Goal: Information Seeking & Learning: Learn about a topic

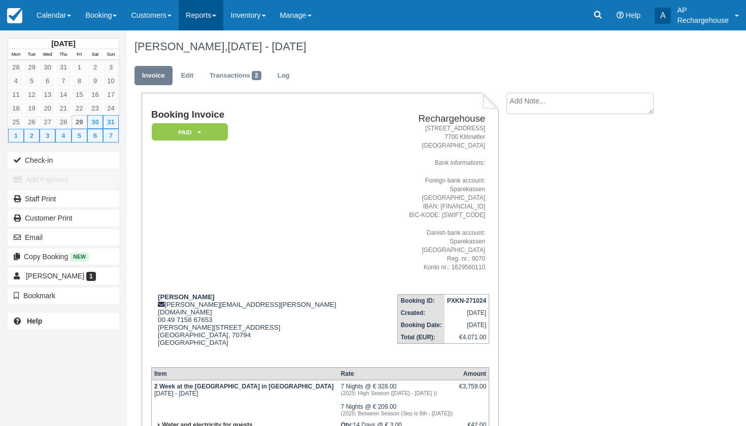
scroll to position [92, 0]
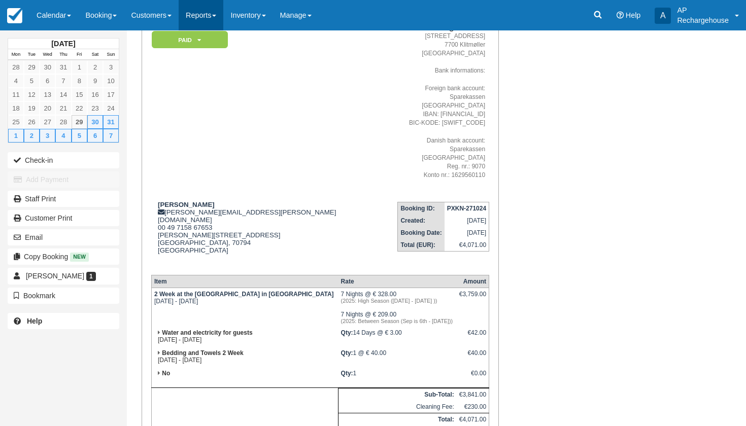
click at [206, 14] on link "Reports" at bounding box center [201, 15] width 45 height 30
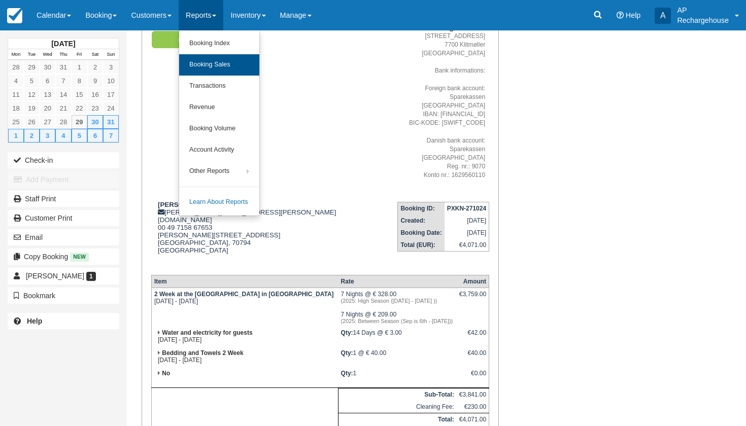
click at [220, 65] on link "Booking Sales" at bounding box center [219, 64] width 80 height 21
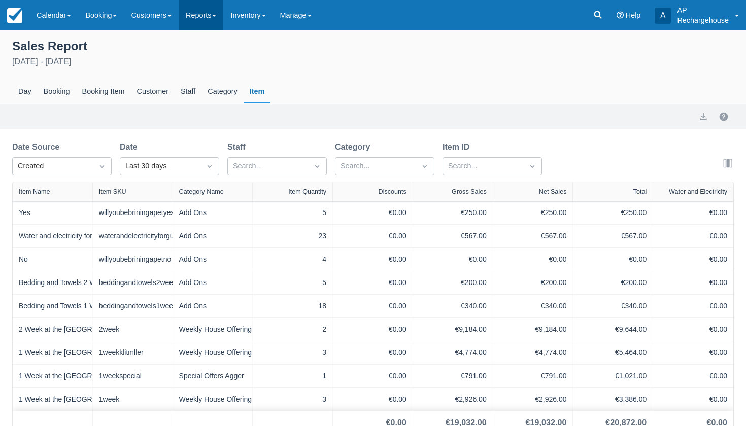
click at [207, 19] on link "Reports" at bounding box center [201, 15] width 45 height 30
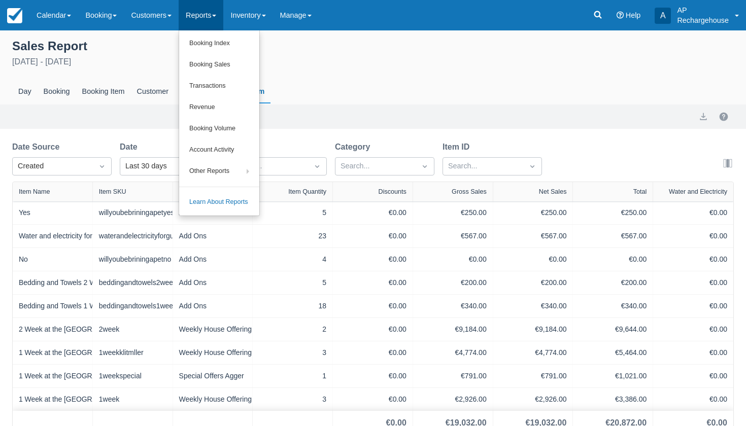
click at [380, 95] on div "Day Booking Booking Item Customer Staff Category Item" at bounding box center [373, 91] width 722 height 23
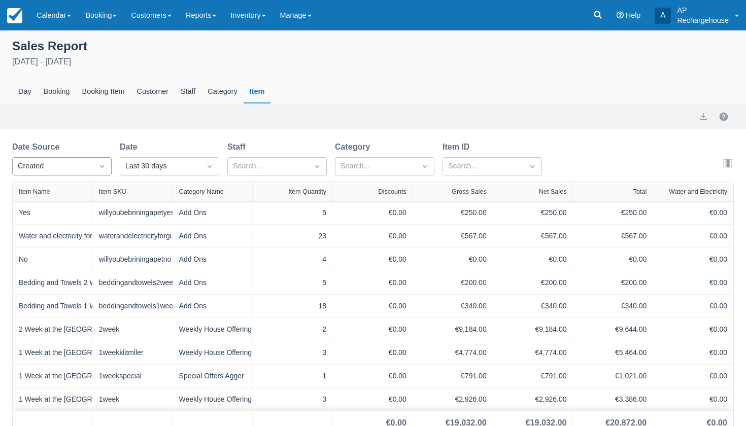
click at [102, 170] on icon "Dropdown icon" at bounding box center [102, 166] width 10 height 10
click at [54, 214] on div "Start" at bounding box center [61, 211] width 99 height 20
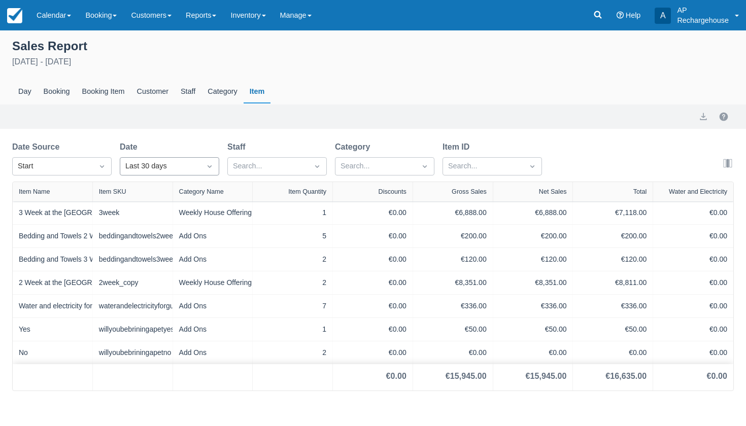
click at [138, 164] on div "Last 30 days" at bounding box center [160, 166] width 70 height 11
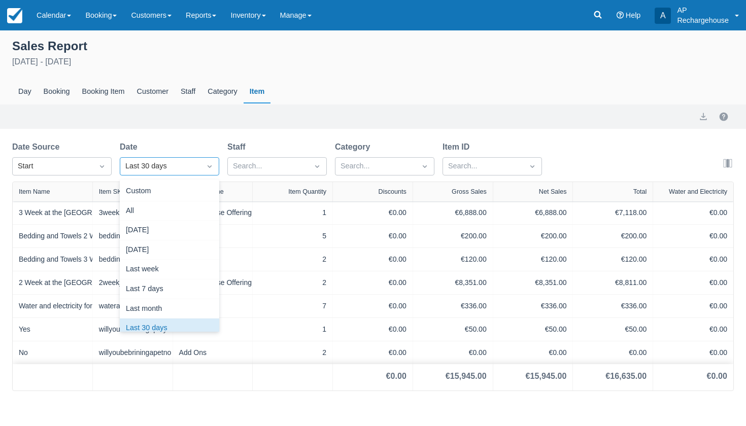
scroll to position [10, 0]
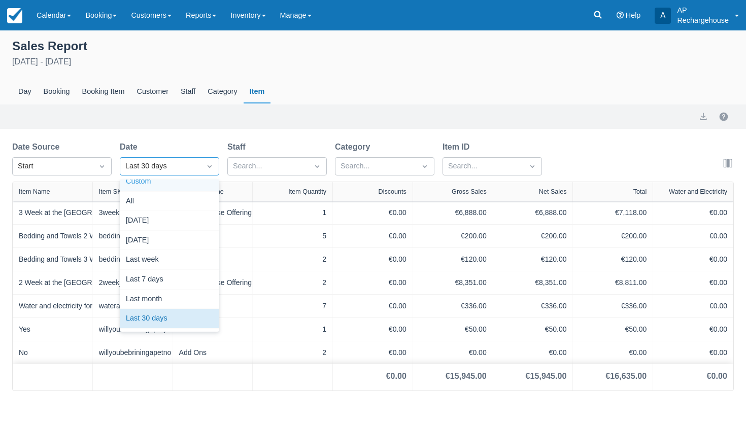
click at [139, 183] on div "Custom" at bounding box center [169, 182] width 99 height 20
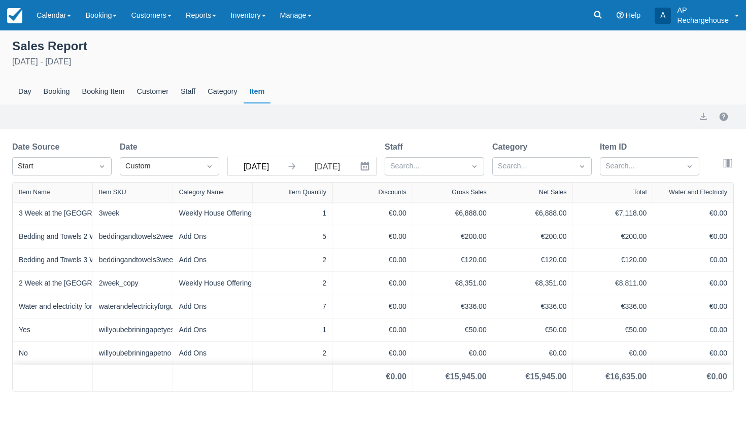
click at [242, 167] on input "[DATE]" at bounding box center [256, 166] width 57 height 18
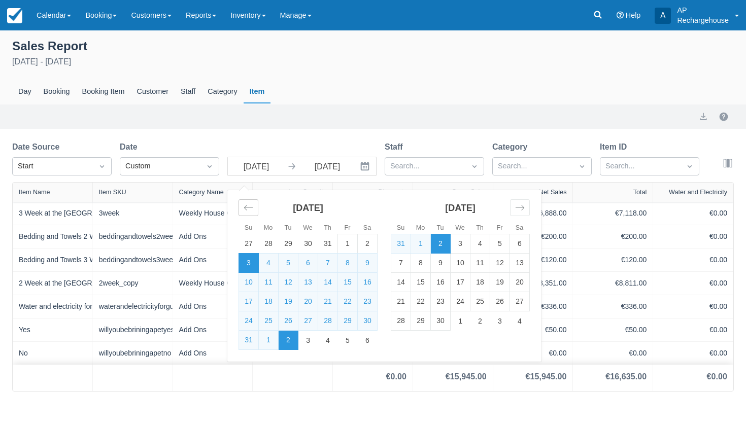
click at [249, 210] on icon "Move backward to switch to the previous month." at bounding box center [249, 208] width 10 height 10
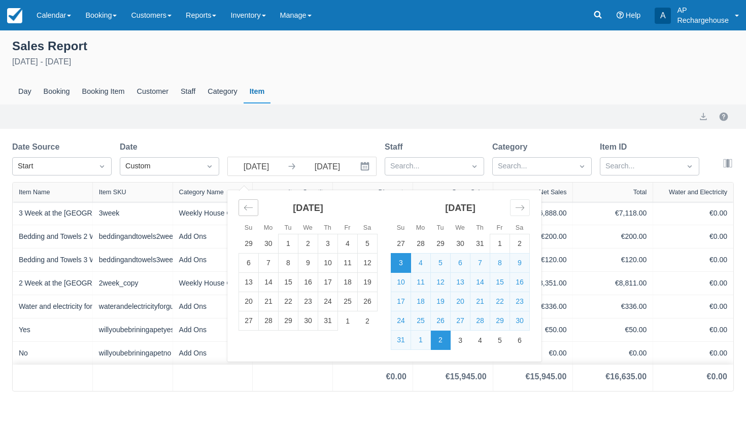
click at [249, 210] on icon "Move backward to switch to the previous month." at bounding box center [249, 208] width 10 height 10
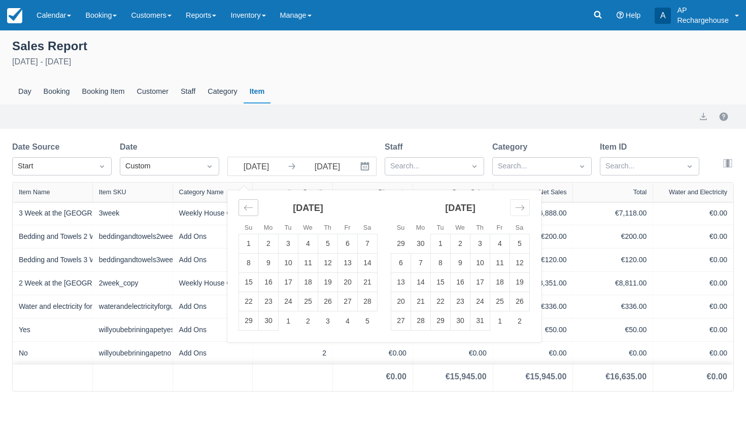
click at [249, 210] on icon "Move backward to switch to the previous month." at bounding box center [249, 208] width 10 height 10
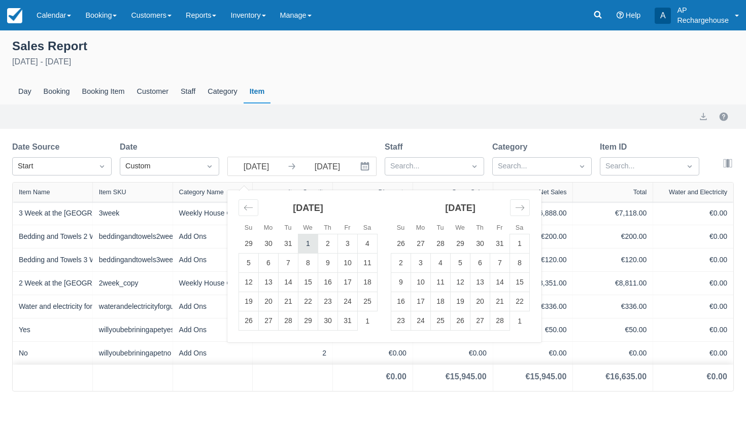
click at [306, 241] on td "1" at bounding box center [308, 243] width 20 height 19
type input "[DATE]"
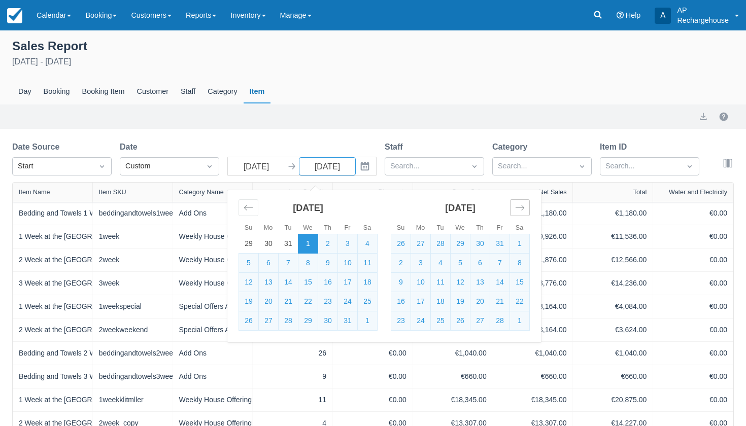
click at [522, 205] on icon "Move forward to switch to the next month." at bounding box center [520, 208] width 10 height 10
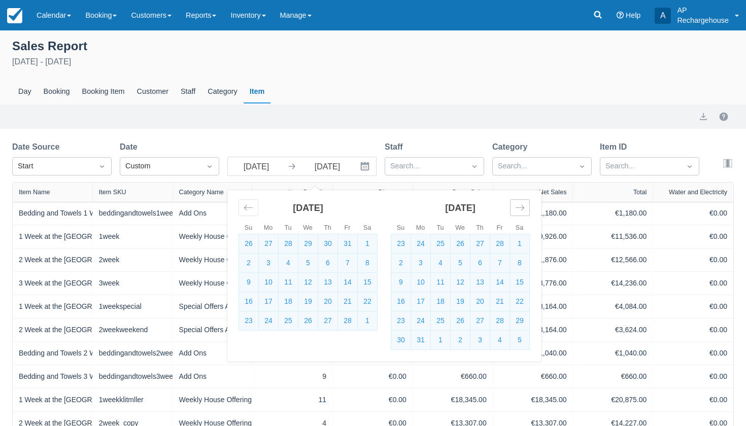
click at [522, 205] on icon "Move forward to switch to the next month." at bounding box center [520, 208] width 10 height 10
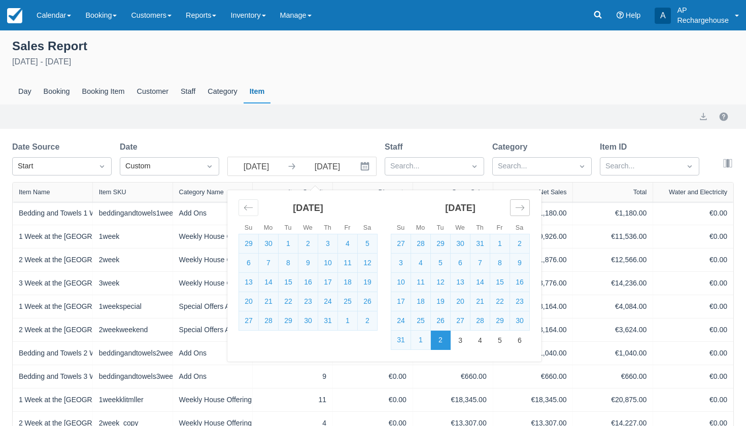
click at [522, 205] on icon "Move forward to switch to the next month." at bounding box center [520, 208] width 10 height 10
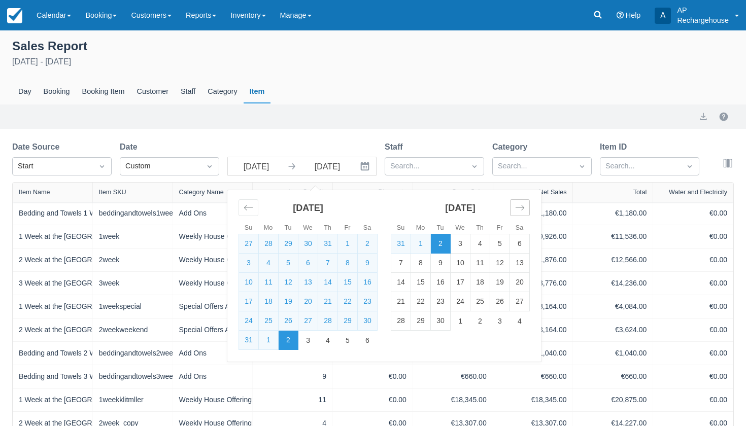
click at [522, 205] on icon "Move forward to switch to the next month." at bounding box center [520, 208] width 10 height 10
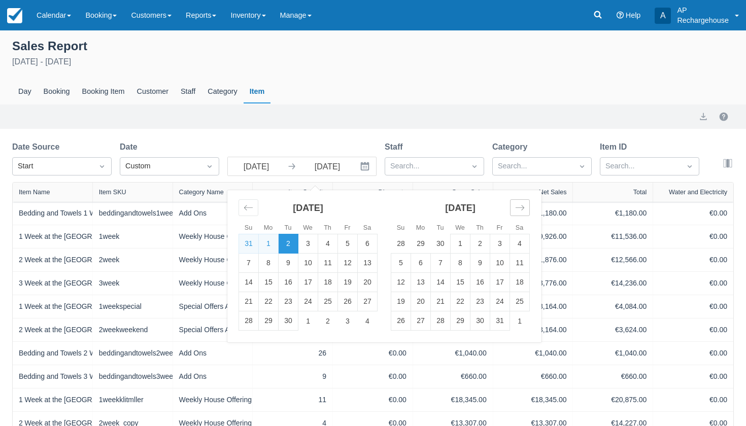
click at [522, 206] on icon "Move forward to switch to the next month." at bounding box center [520, 208] width 10 height 10
click at [459, 319] on td "31" at bounding box center [461, 321] width 20 height 19
type input "[DATE]"
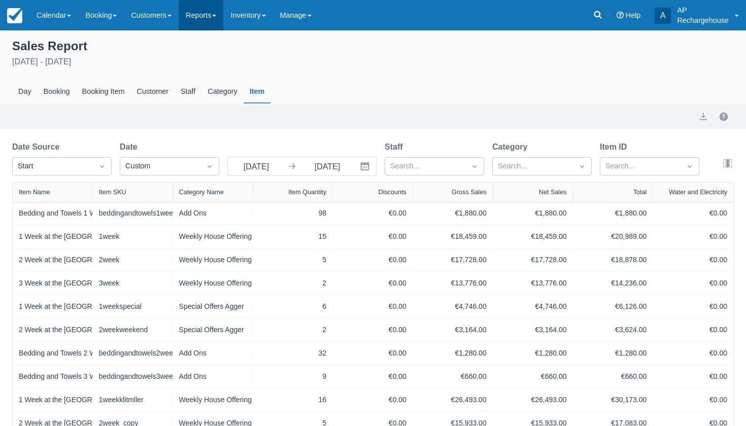
click at [201, 14] on link "Reports" at bounding box center [201, 15] width 45 height 30
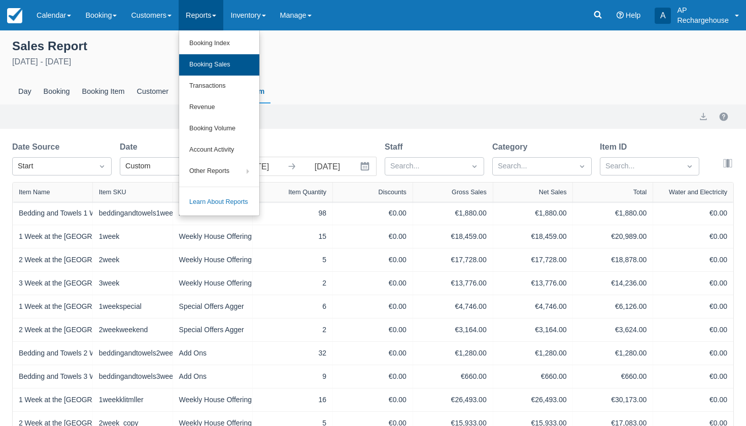
click at [219, 64] on link "Booking Sales" at bounding box center [219, 64] width 80 height 21
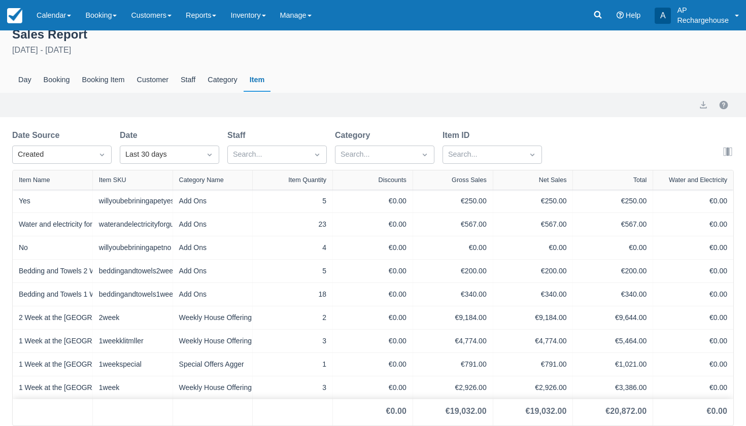
scroll to position [12, 0]
click at [210, 155] on icon "Dropdown icon" at bounding box center [210, 155] width 4 height 3
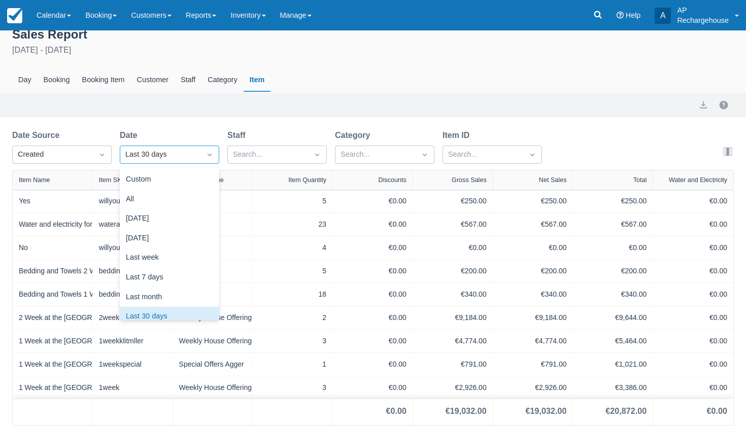
scroll to position [10, 0]
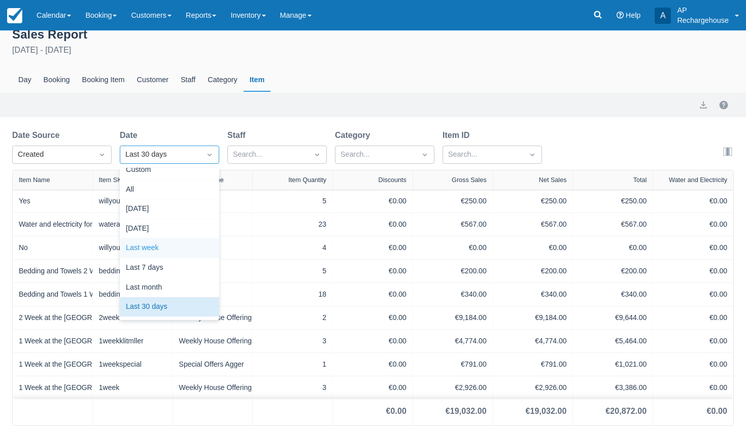
click at [175, 247] on div "Last week" at bounding box center [169, 248] width 99 height 20
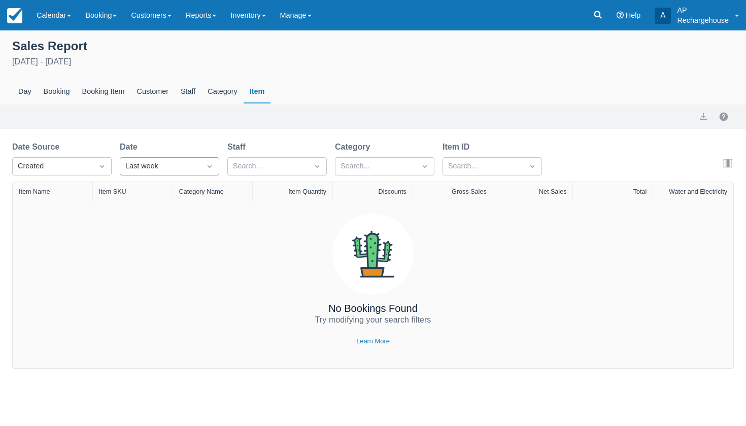
click at [209, 169] on icon "Dropdown icon" at bounding box center [209, 166] width 10 height 10
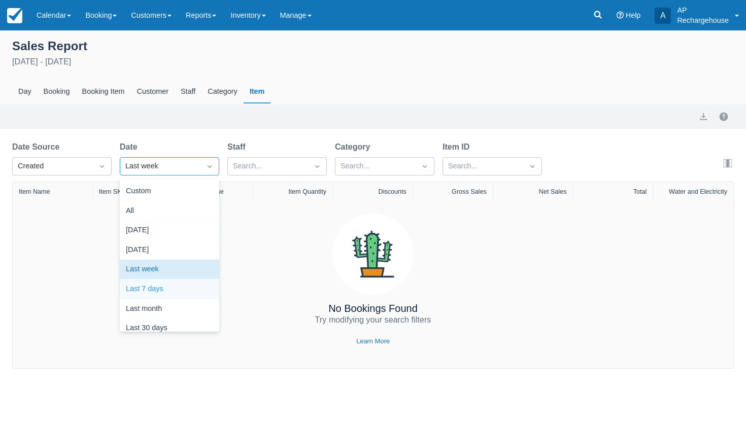
click at [183, 292] on div "Last 7 days" at bounding box center [169, 290] width 99 height 20
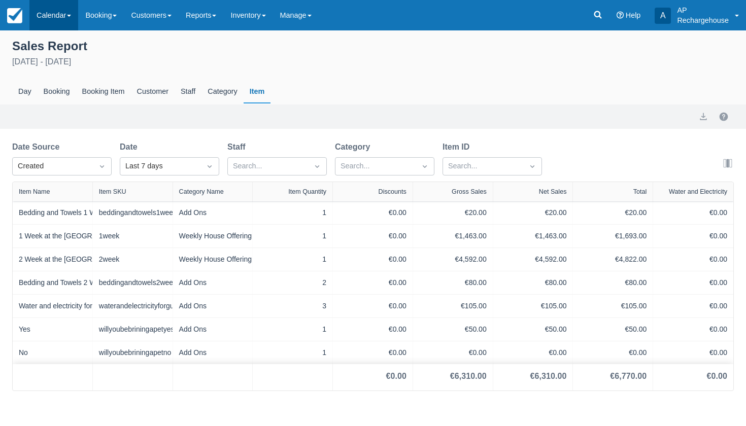
click at [46, 16] on link "Calendar" at bounding box center [53, 15] width 49 height 30
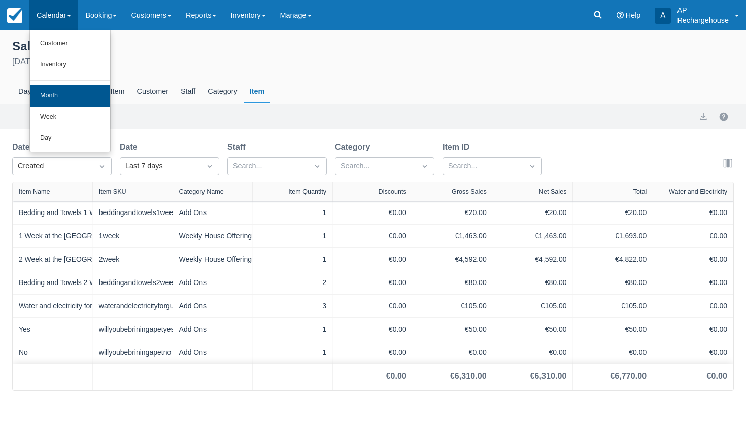
click at [62, 99] on link "Month" at bounding box center [70, 95] width 80 height 21
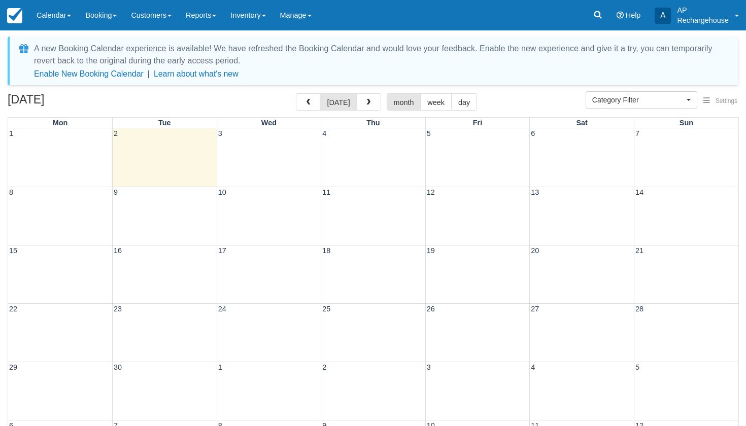
select select
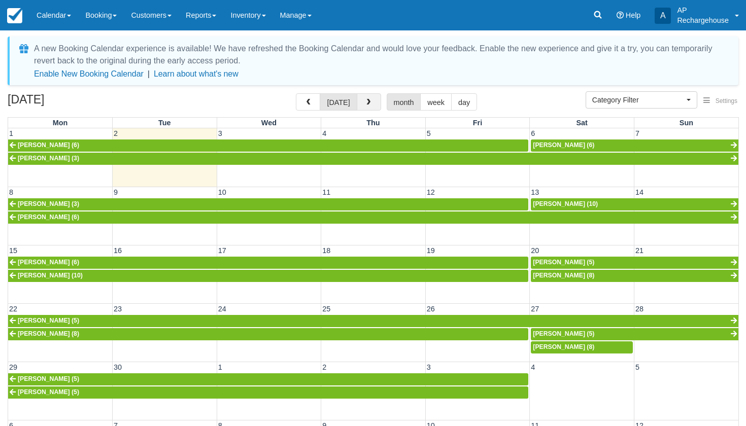
click at [368, 103] on span "button" at bounding box center [368, 102] width 7 height 7
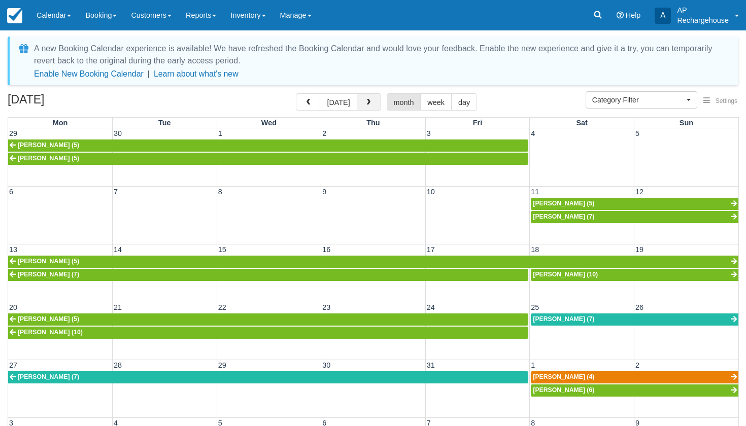
click at [367, 102] on span "button" at bounding box center [368, 102] width 7 height 7
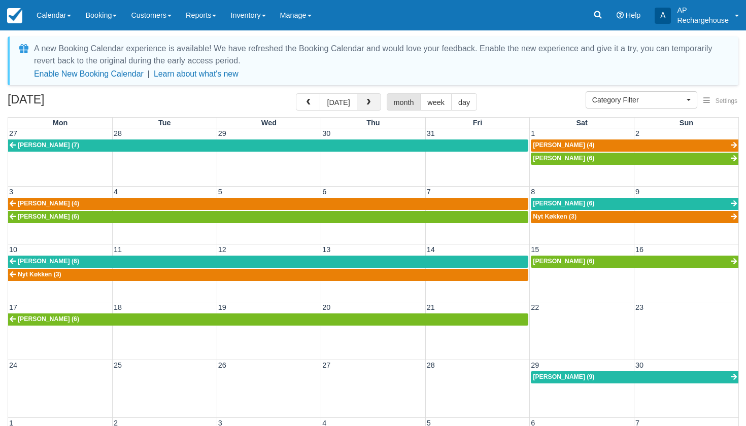
click at [367, 102] on span "button" at bounding box center [368, 102] width 7 height 7
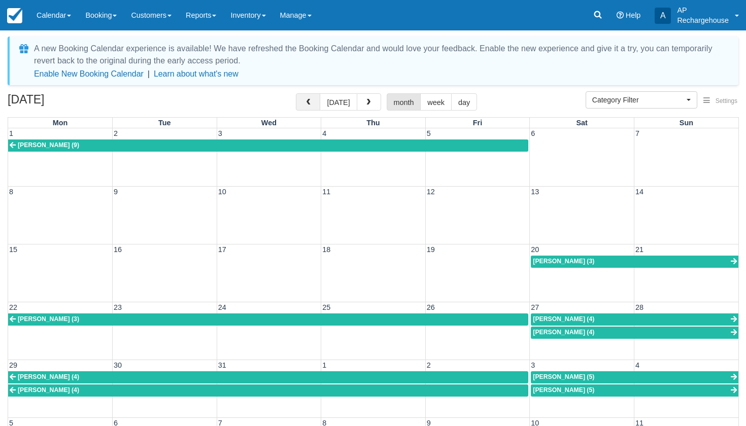
click at [309, 101] on span "button" at bounding box center [307, 102] width 7 height 7
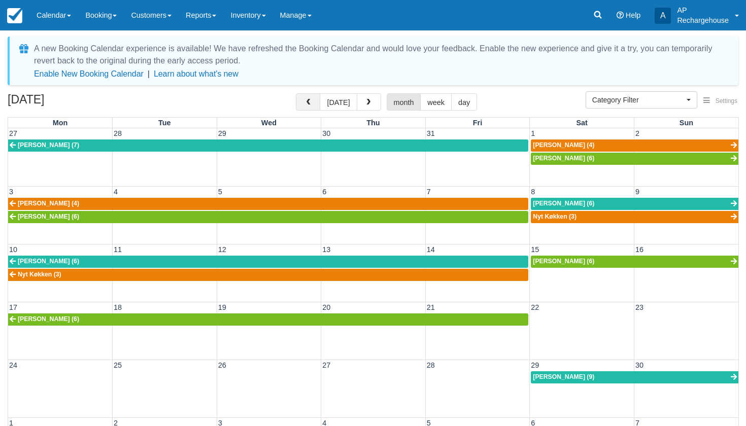
click at [309, 101] on span "button" at bounding box center [307, 102] width 7 height 7
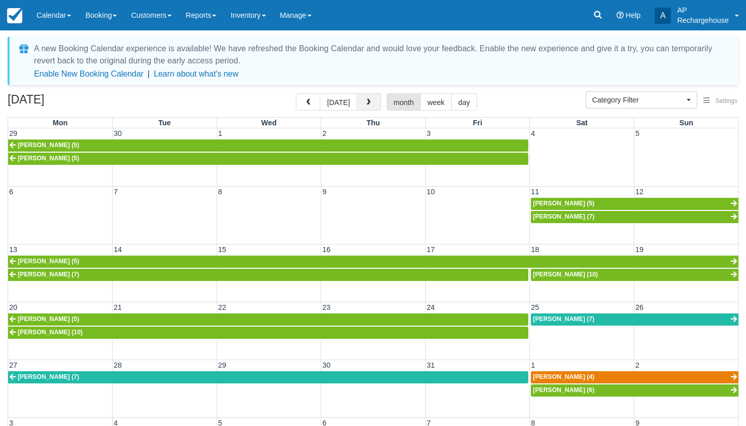
click at [365, 105] on span "button" at bounding box center [368, 102] width 7 height 7
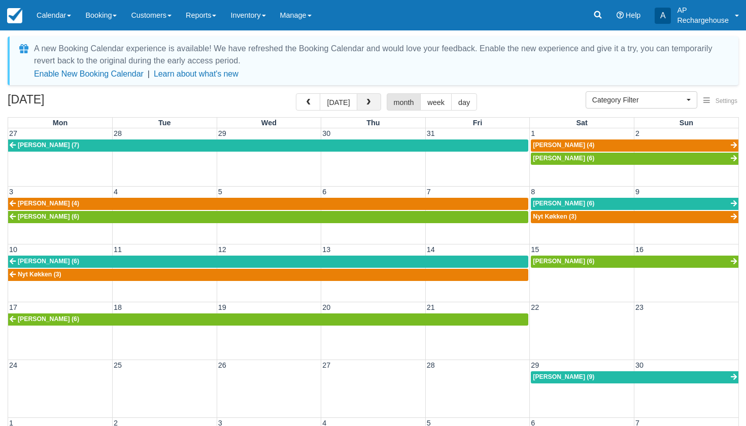
click at [365, 105] on span "button" at bounding box center [368, 102] width 7 height 7
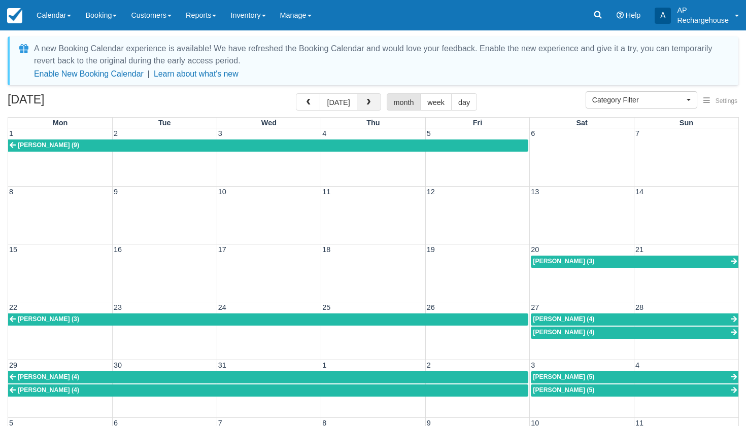
click at [365, 105] on span "button" at bounding box center [368, 102] width 7 height 7
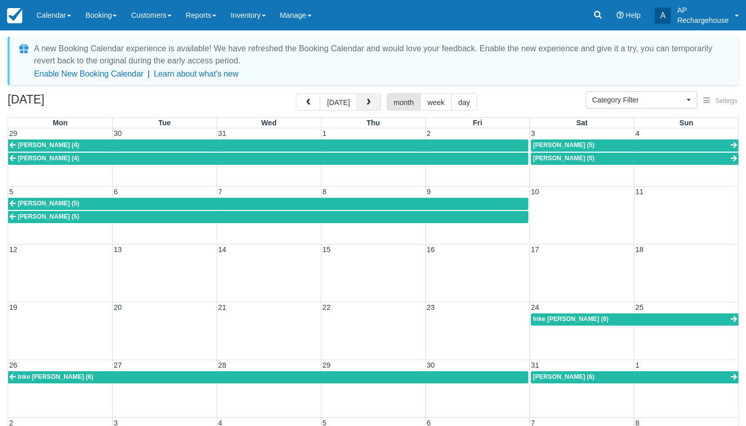
click at [365, 105] on span "button" at bounding box center [368, 102] width 7 height 7
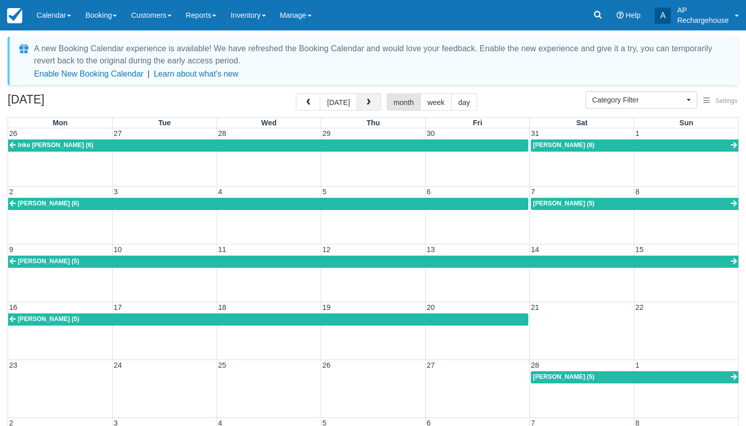
click at [365, 105] on span "button" at bounding box center [368, 102] width 7 height 7
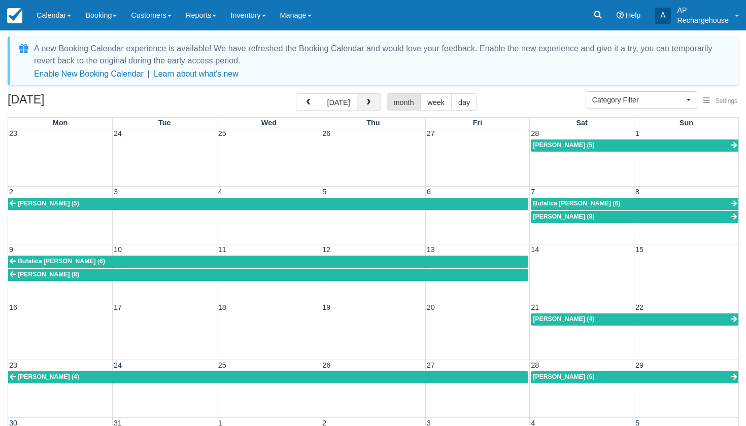
click at [365, 105] on span "button" at bounding box center [368, 102] width 7 height 7
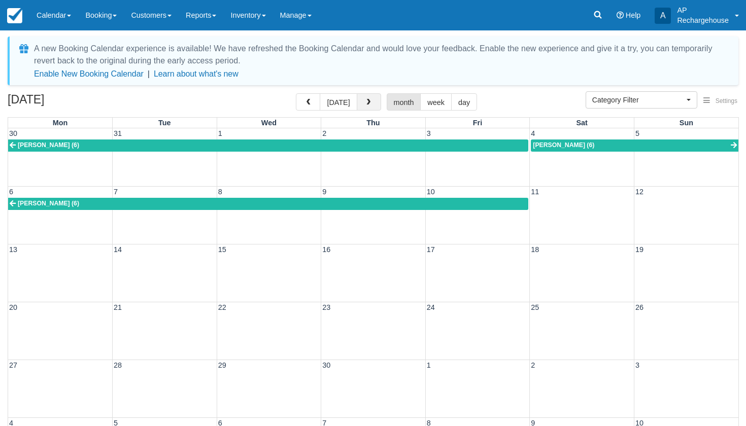
click at [365, 105] on span "button" at bounding box center [368, 102] width 7 height 7
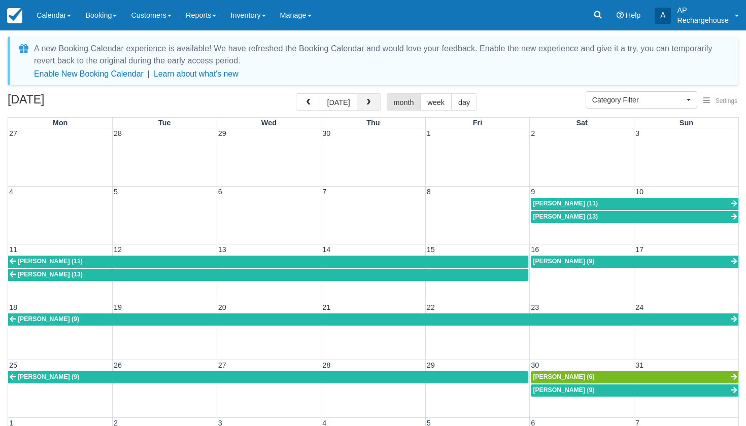
click at [365, 105] on span "button" at bounding box center [368, 102] width 7 height 7
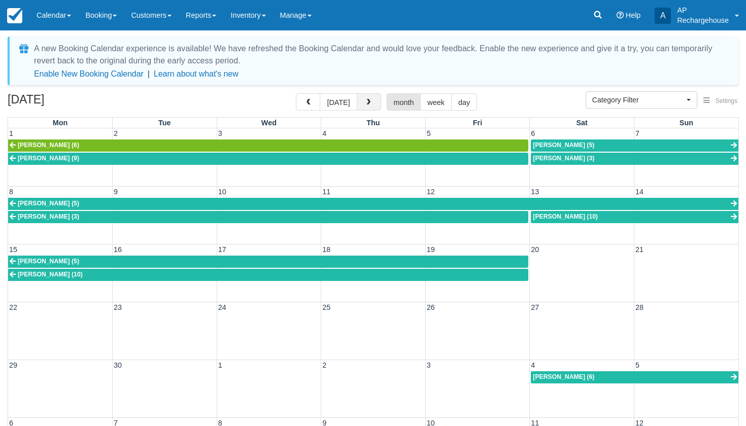
click at [365, 105] on span "button" at bounding box center [368, 102] width 7 height 7
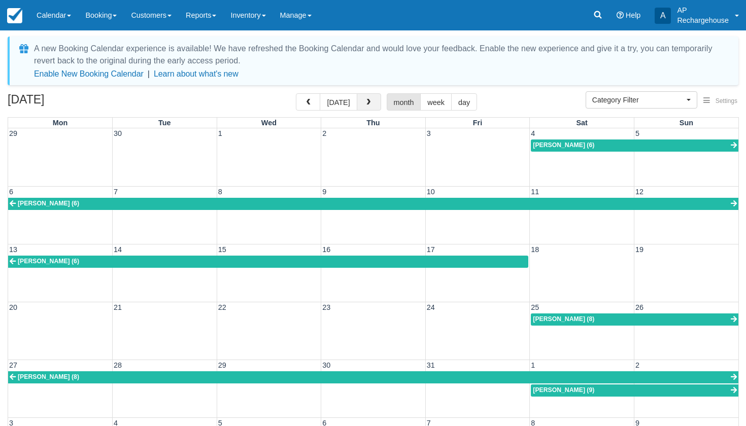
click at [365, 105] on span "button" at bounding box center [368, 102] width 7 height 7
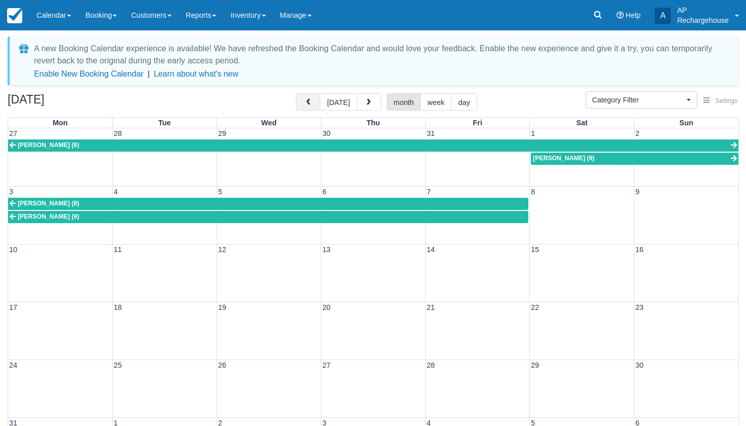
click at [310, 105] on span "button" at bounding box center [307, 102] width 7 height 7
